Goal: Navigation & Orientation: Find specific page/section

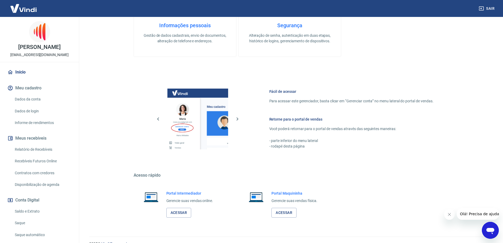
scroll to position [169, 0]
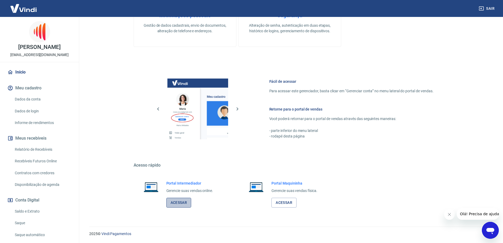
click at [189, 202] on link "Acessar" at bounding box center [178, 203] width 25 height 10
click at [186, 201] on link "Acessar" at bounding box center [178, 203] width 25 height 10
click at [187, 199] on link "Acessar" at bounding box center [178, 203] width 25 height 10
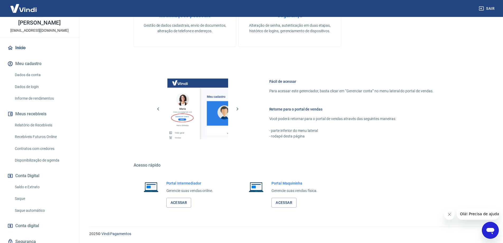
scroll to position [45, 0]
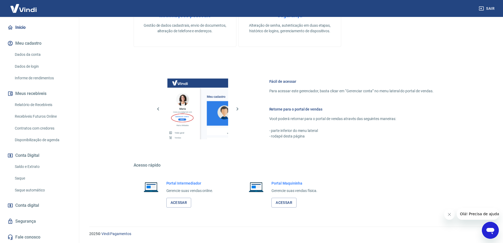
click at [458, 152] on div "Bem-vindo(a) ao gerenciador de conta Vindi Aqui você pode consultar e atualizar…" at bounding box center [290, 34] width 338 height 372
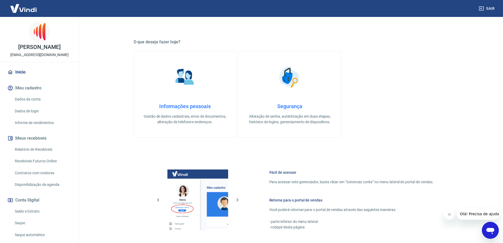
scroll to position [169, 0]
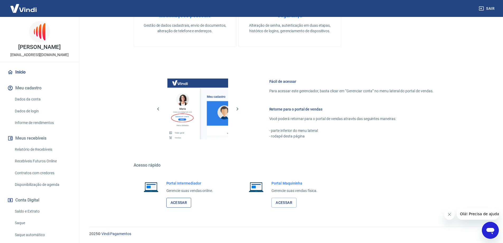
click at [174, 202] on link "Acessar" at bounding box center [178, 203] width 25 height 10
click at [185, 202] on link "Acessar" at bounding box center [178, 203] width 25 height 10
click at [175, 202] on link "Acessar" at bounding box center [178, 203] width 25 height 10
